Goal: Share content: Share content

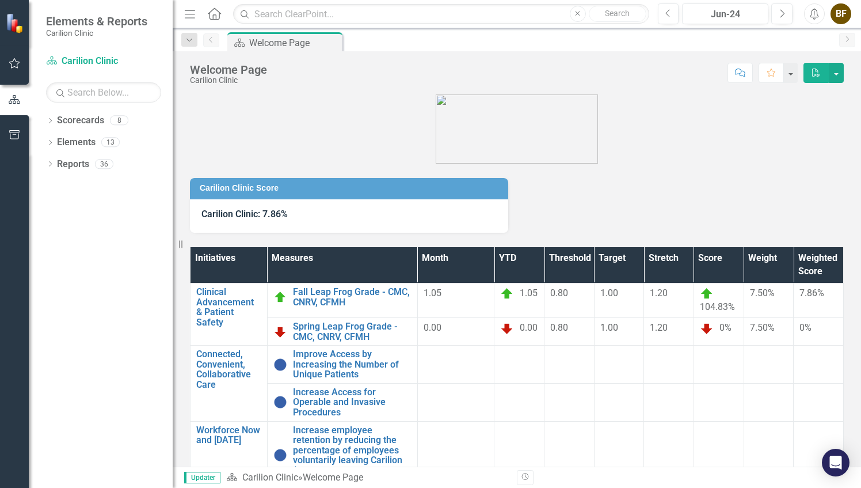
scroll to position [31, 0]
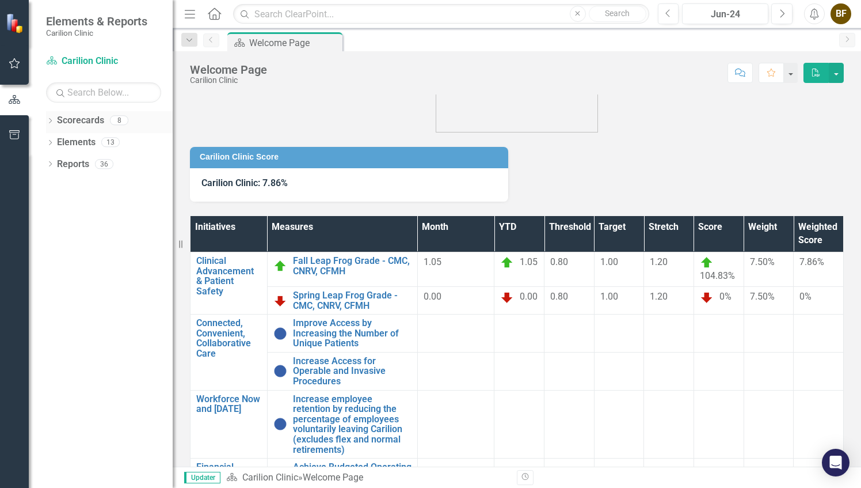
click at [50, 122] on icon at bounding box center [50, 120] width 3 height 5
click at [112, 206] on link "Rheumatology" at bounding box center [117, 207] width 109 height 13
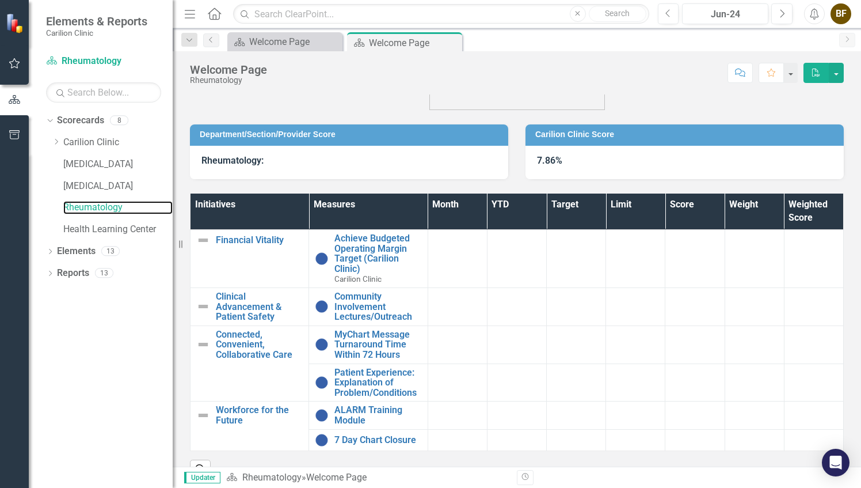
scroll to position [81, 0]
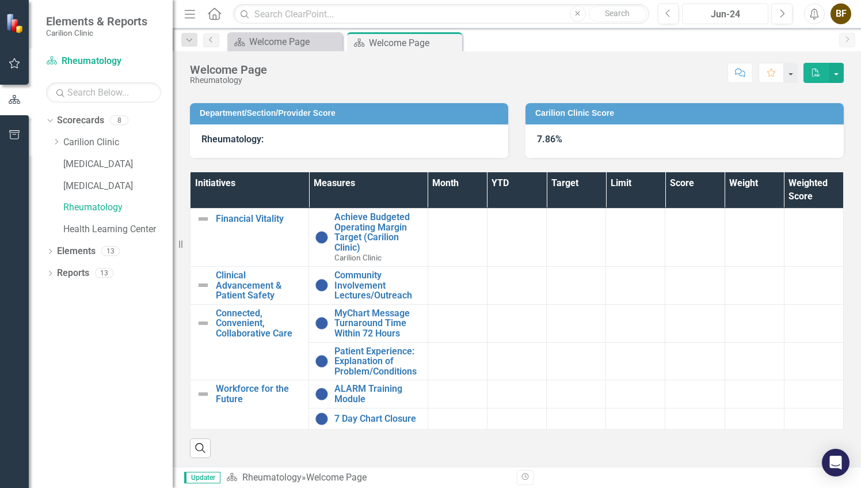
click at [731, 17] on div "Jun-24" at bounding box center [725, 14] width 78 height 14
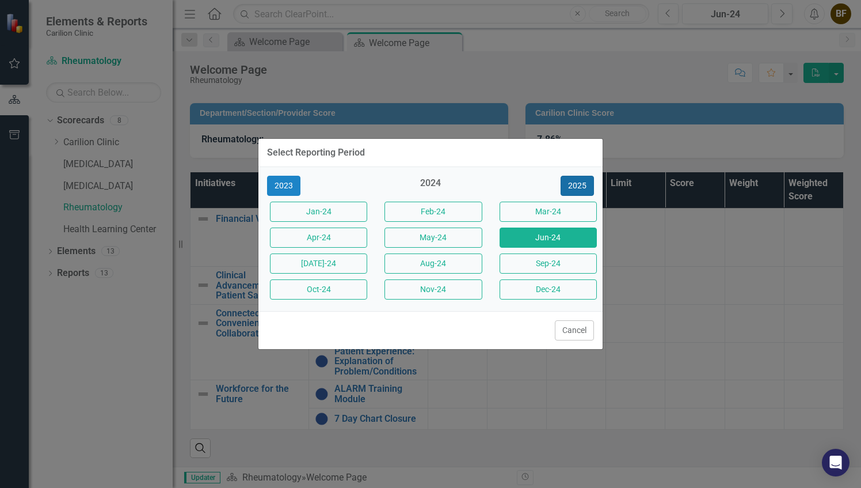
click at [578, 190] on button "2025" at bounding box center [577, 186] width 33 height 20
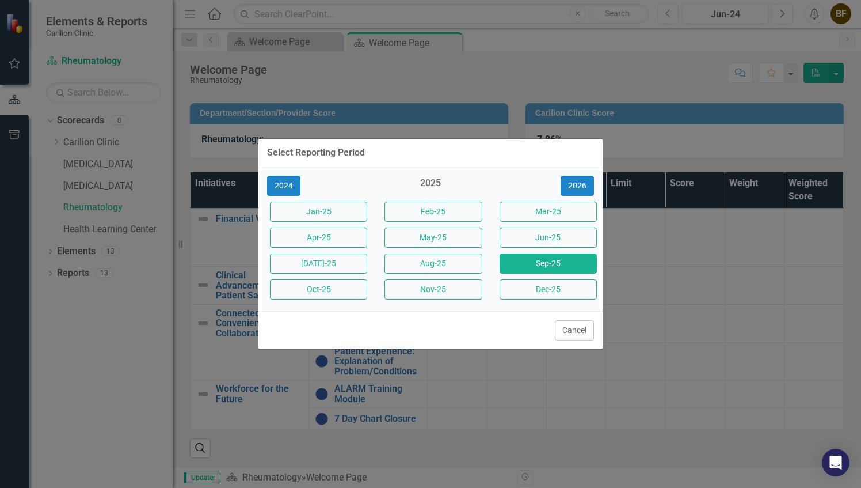
click at [541, 269] on button "Sep-25" at bounding box center [548, 263] width 97 height 20
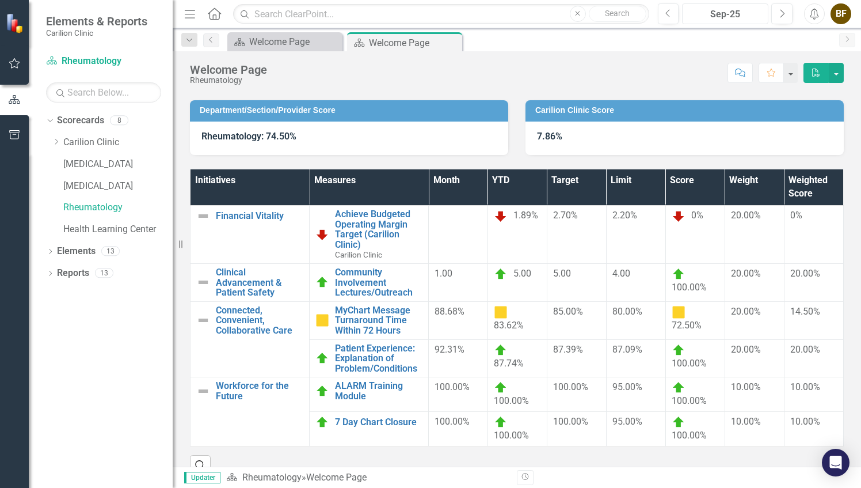
scroll to position [101, 0]
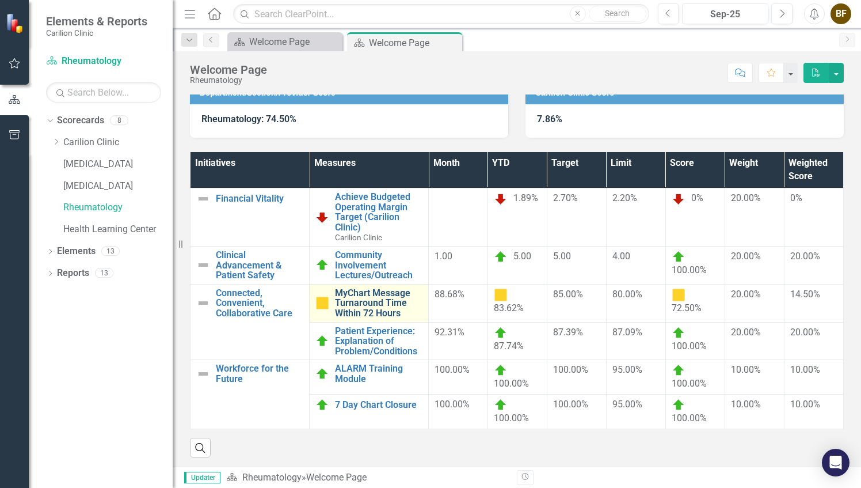
click at [378, 306] on link "MyChart Message Turnaround Time Within 72 Hours" at bounding box center [379, 303] width 88 height 31
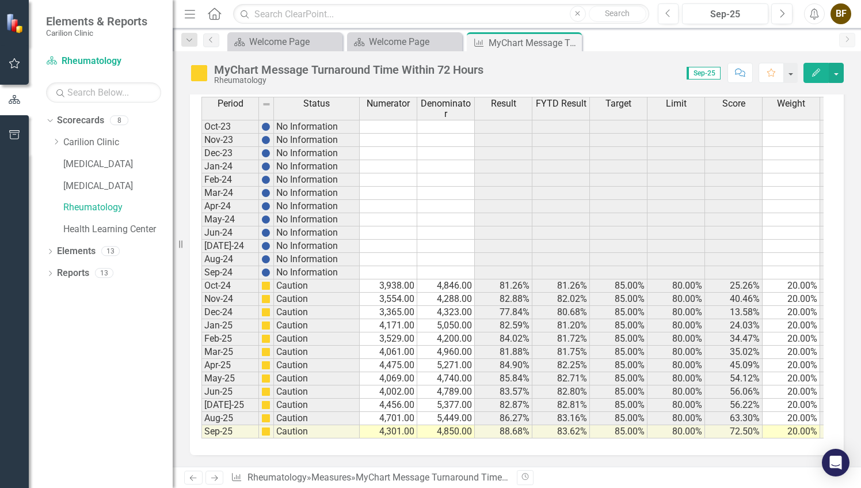
scroll to position [333, 0]
click at [324, 279] on td "Caution" at bounding box center [317, 285] width 86 height 13
click at [409, 279] on td "3,938.00" at bounding box center [389, 285] width 58 height 13
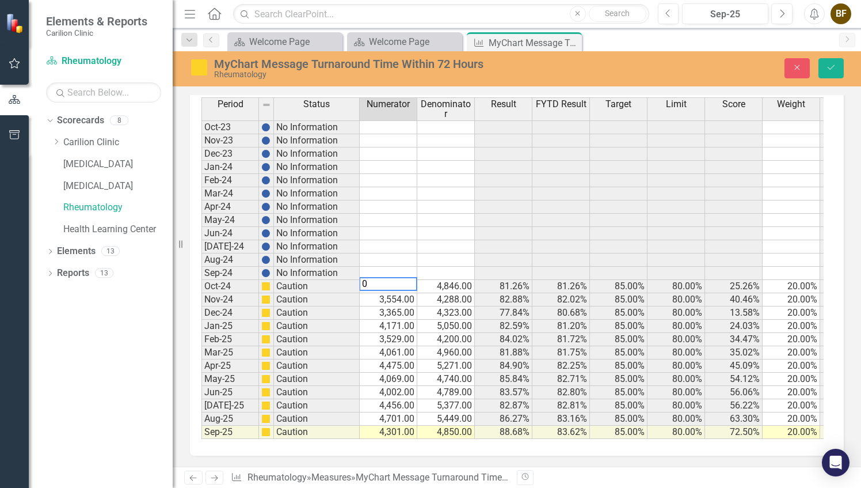
scroll to position [340, 0]
click at [456, 280] on td "4,846.00" at bounding box center [446, 286] width 58 height 13
click at [406, 293] on td "3,554.00" at bounding box center [389, 299] width 58 height 13
click at [450, 293] on td "4,288.00" at bounding box center [446, 299] width 58 height 13
click at [401, 306] on td "3,365.00" at bounding box center [389, 312] width 58 height 13
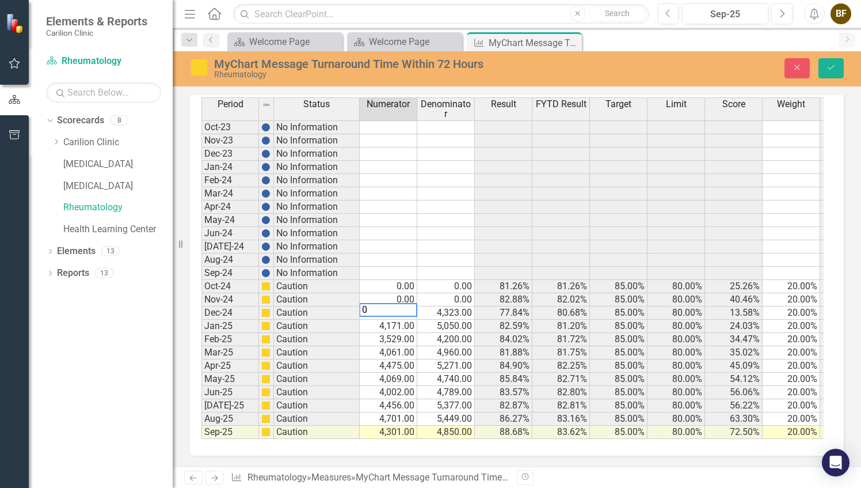
click at [458, 301] on div "Period Status Numerator Denominator Result FYTD Result Target Limit Score Weigh…" at bounding box center [513, 267] width 622 height 341
type textarea "0"
click at [832, 65] on icon "Save" at bounding box center [831, 67] width 10 height 8
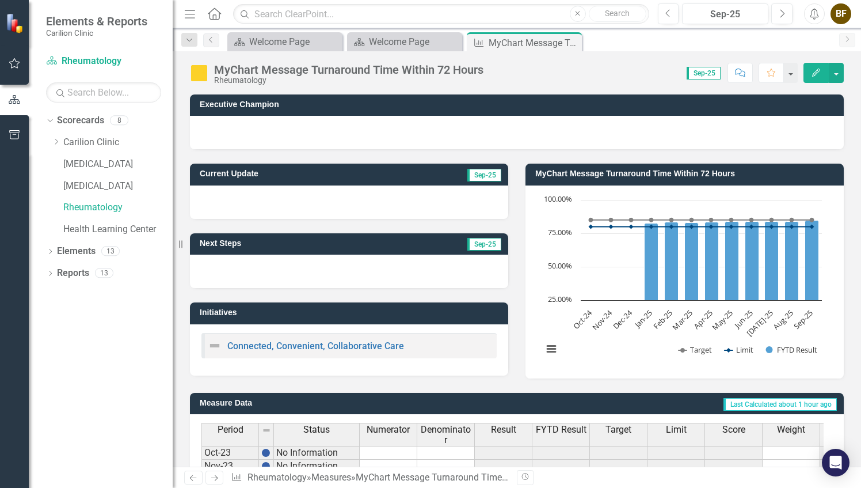
scroll to position [333, 0]
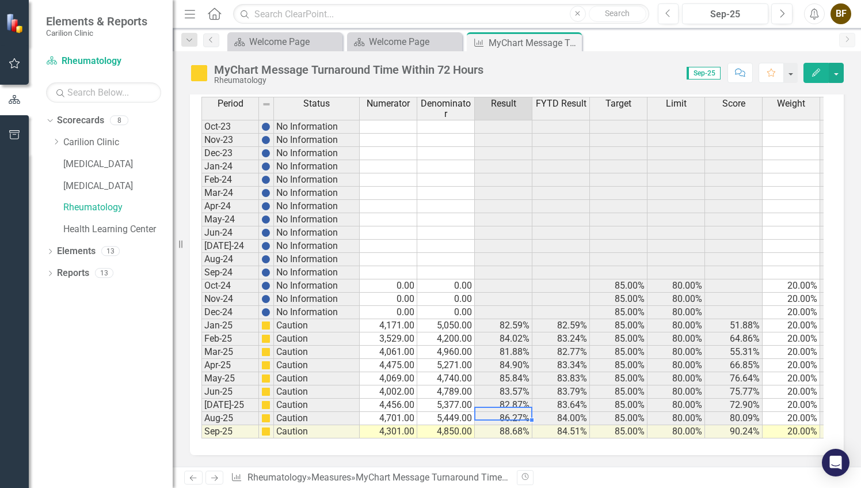
click at [496, 412] on td "86.27%" at bounding box center [504, 418] width 58 height 13
click at [101, 202] on link "Rheumatology" at bounding box center [117, 207] width 109 height 13
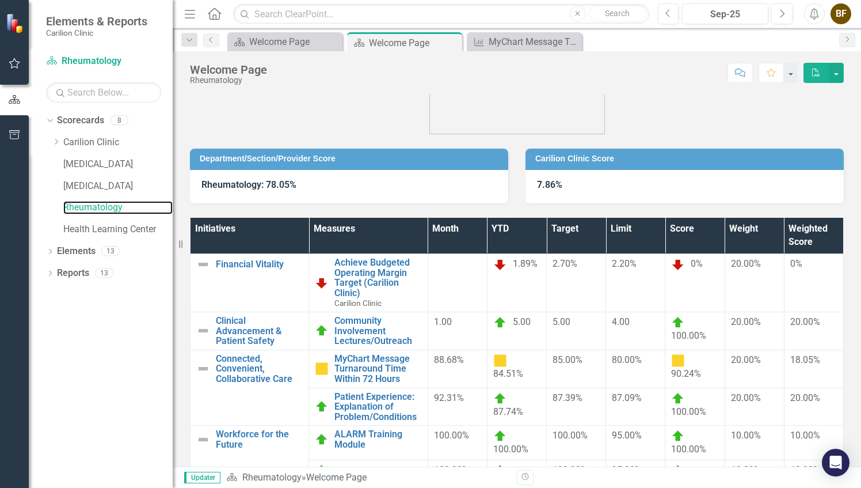
scroll to position [45, 0]
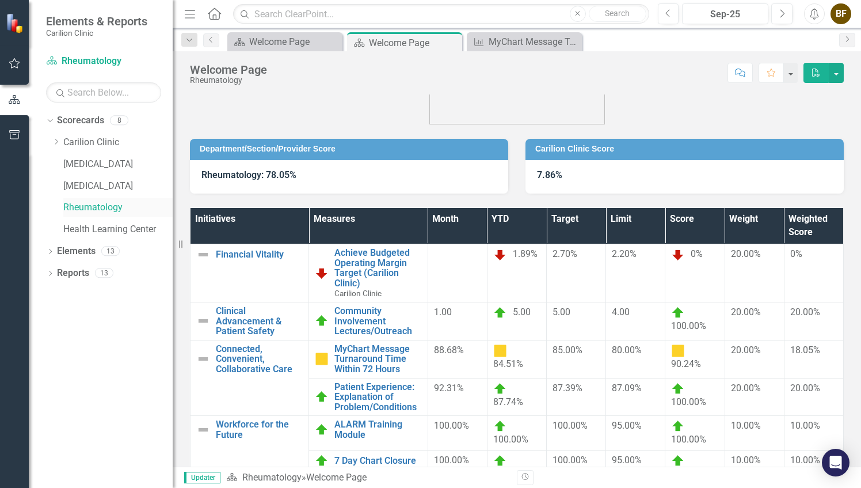
click at [107, 210] on link "Rheumatology" at bounding box center [117, 207] width 109 height 13
click at [366, 363] on link "MyChart Message Turnaround Time Within 72 Hours" at bounding box center [378, 359] width 87 height 31
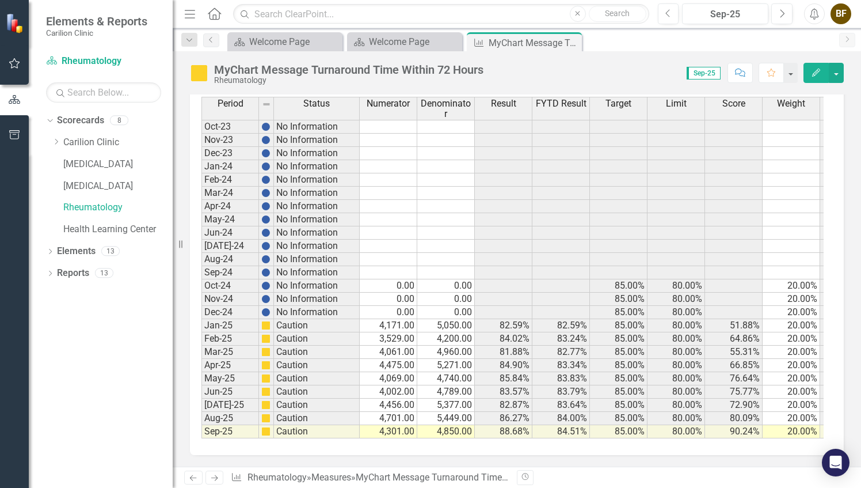
scroll to position [303, 0]
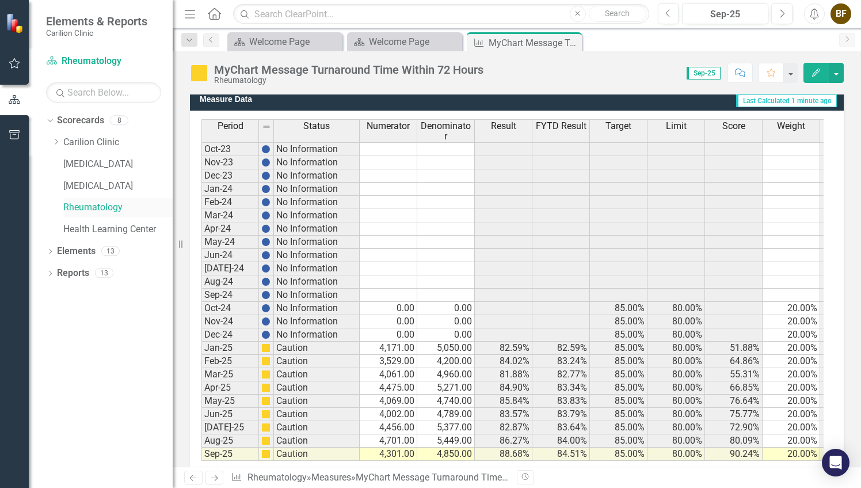
click at [106, 210] on link "Rheumatology" at bounding box center [117, 207] width 109 height 13
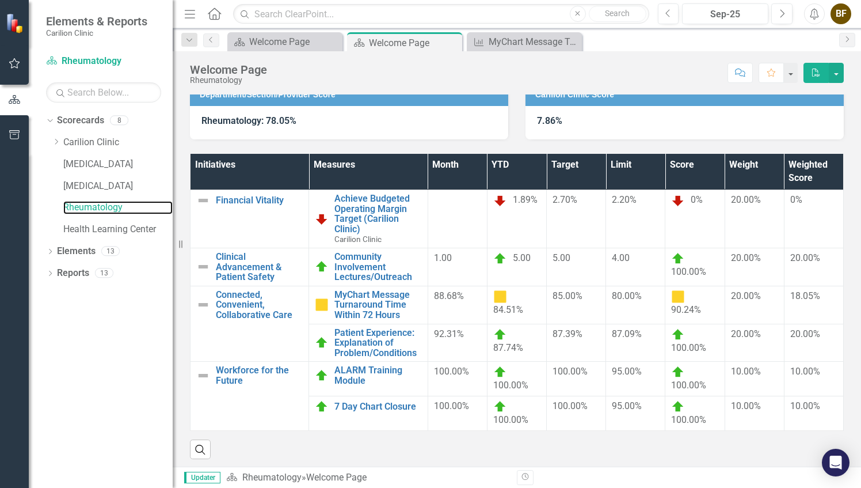
scroll to position [101, 0]
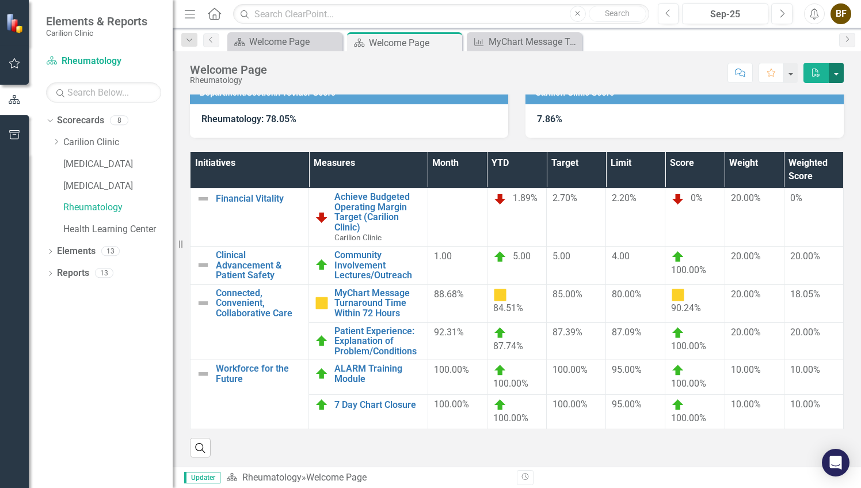
click at [834, 71] on button "button" at bounding box center [836, 73] width 15 height 20
click at [802, 135] on link "Email Email Page" at bounding box center [796, 137] width 93 height 21
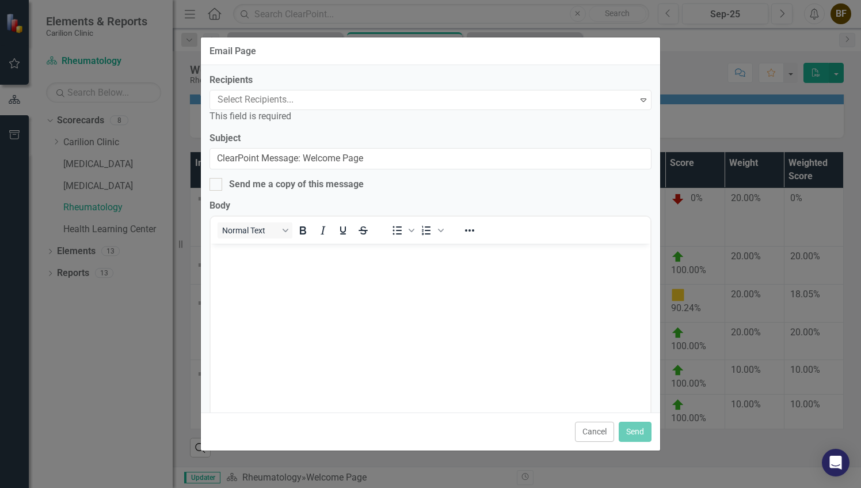
scroll to position [0, 0]
click at [391, 101] on div at bounding box center [425, 100] width 424 height 16
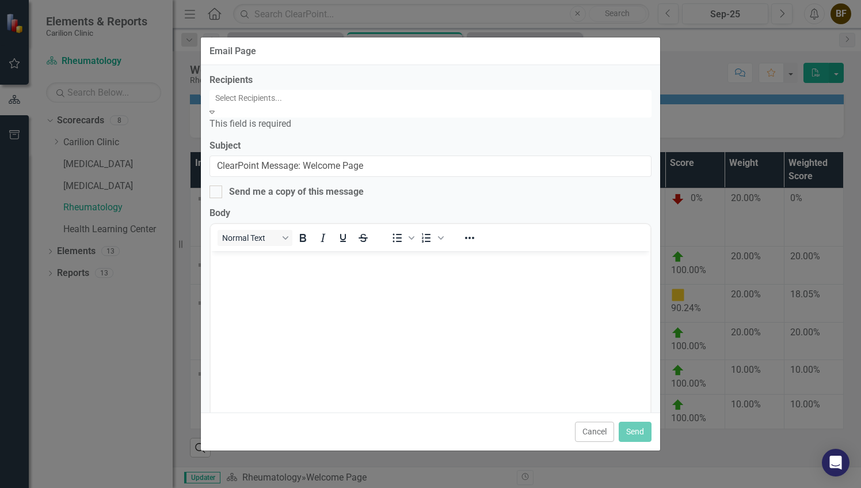
click at [391, 101] on div at bounding box center [432, 98] width 442 height 14
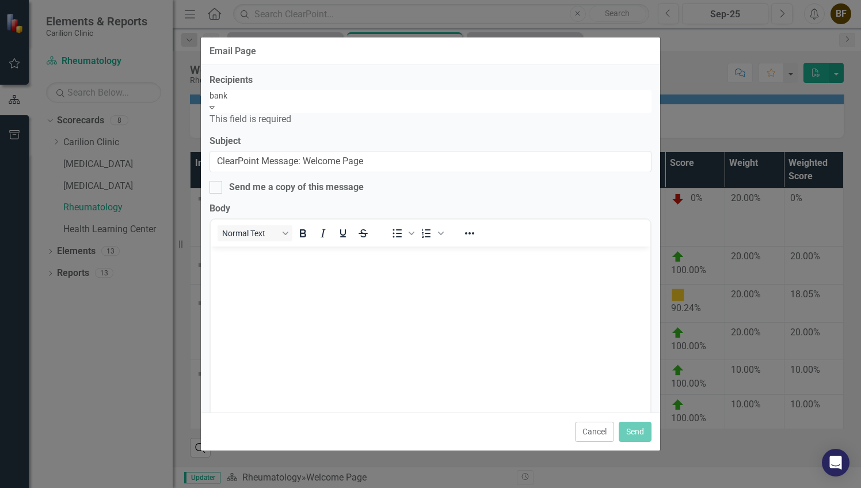
type input "[PERSON_NAME]"
click at [349, 487] on div "[PERSON_NAME] LE" at bounding box center [430, 494] width 861 height 13
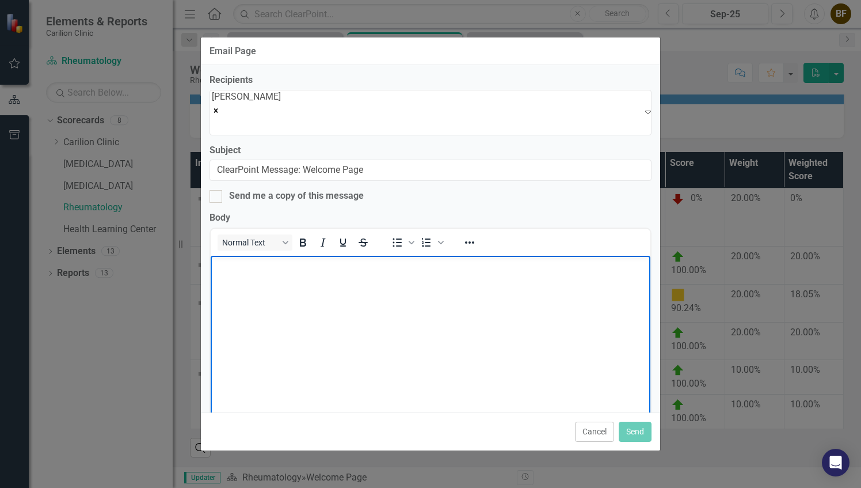
click at [275, 287] on body "Rich Text Area. Press ALT-0 for help." at bounding box center [431, 341] width 440 height 173
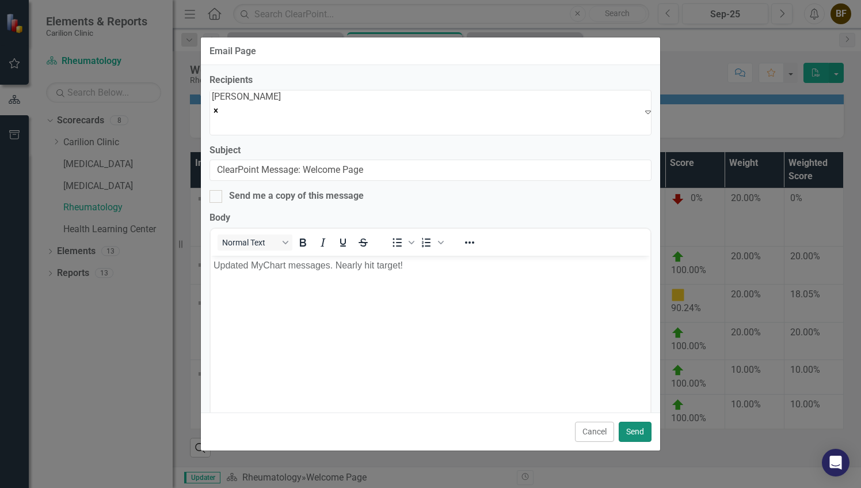
click at [639, 430] on button "Send" at bounding box center [635, 432] width 33 height 20
